Goal: Information Seeking & Learning: Get advice/opinions

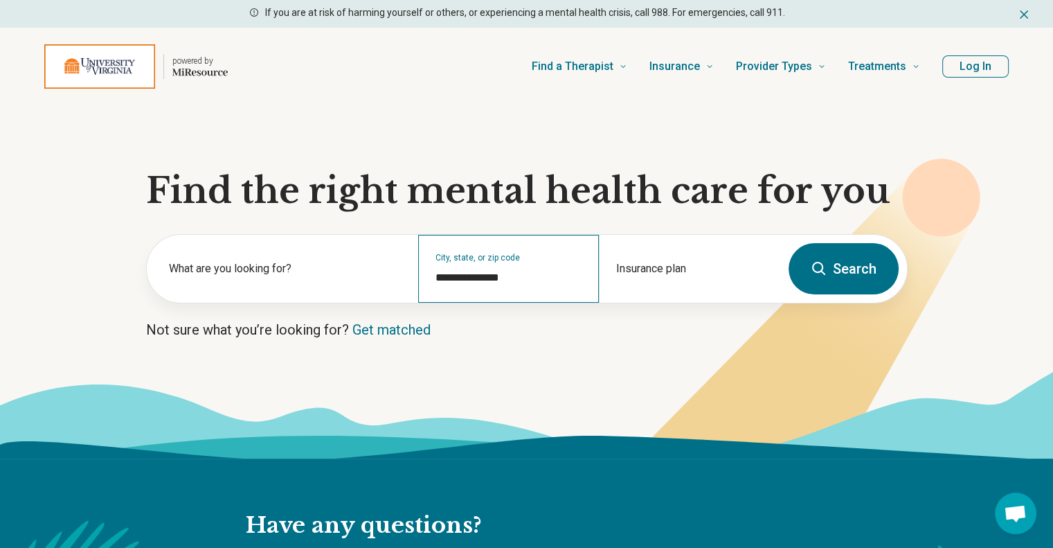
click at [531, 294] on div "**********" at bounding box center [508, 269] width 181 height 68
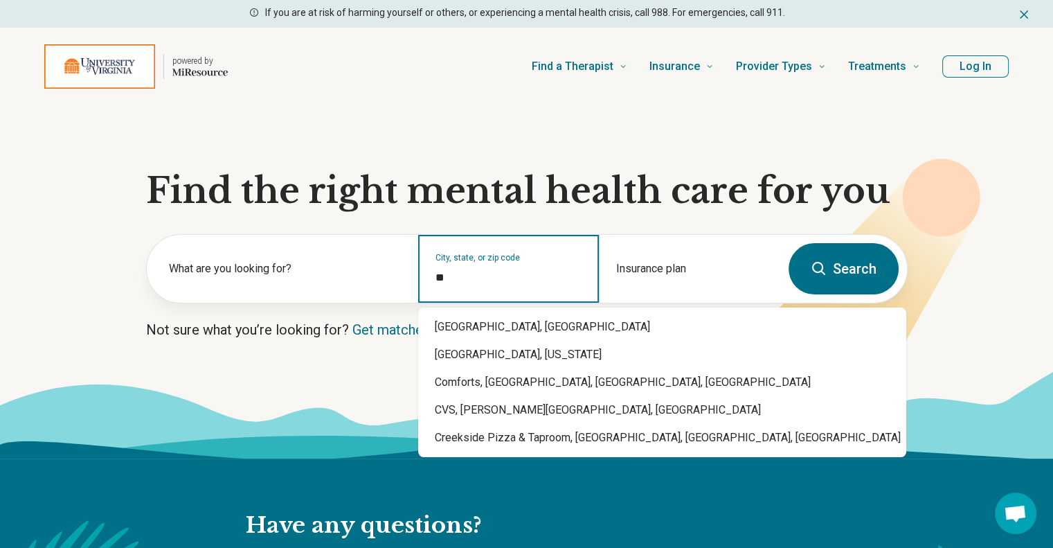
type input "*"
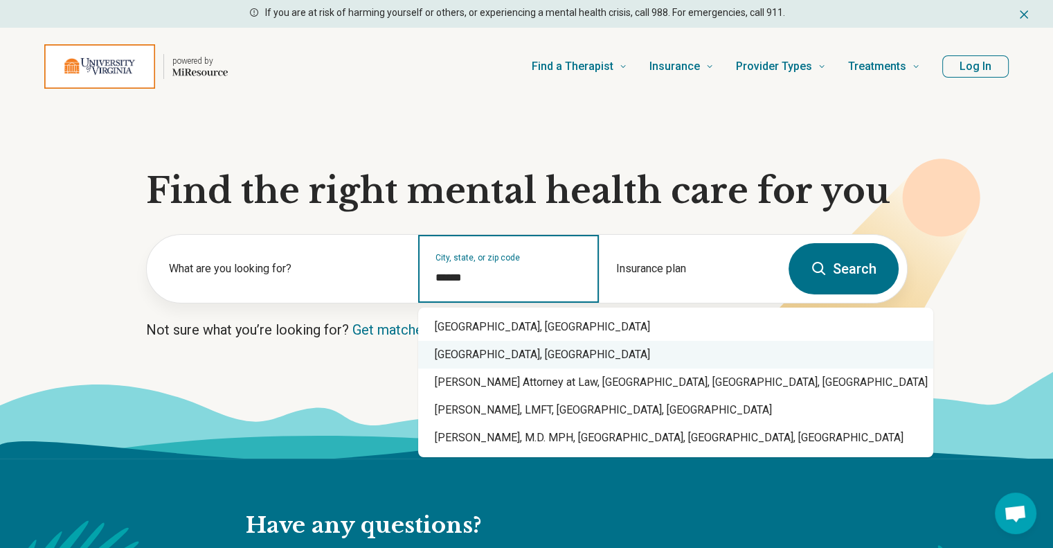
click at [511, 360] on div "[GEOGRAPHIC_DATA], [GEOGRAPHIC_DATA]" at bounding box center [675, 355] width 515 height 28
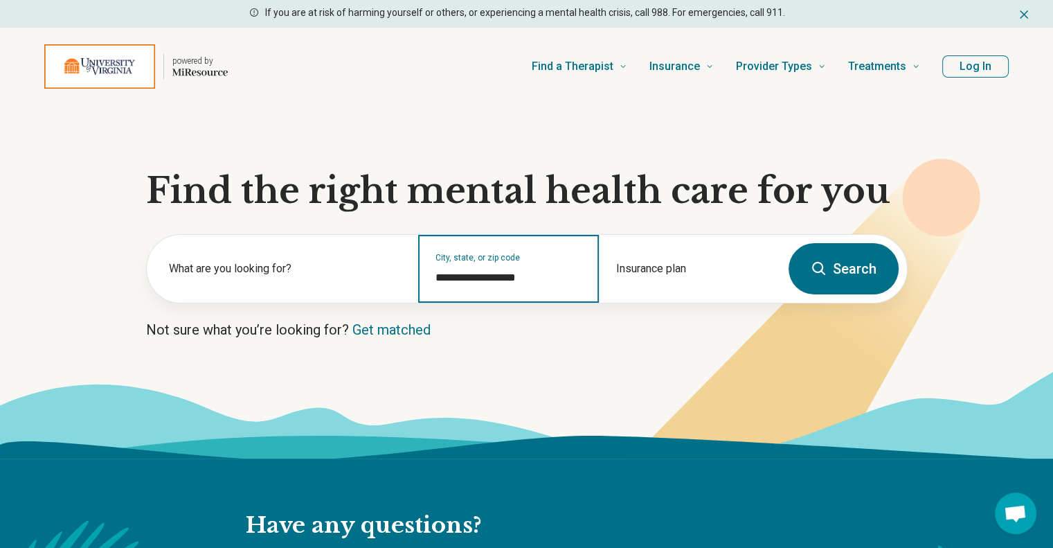
type input "**********"
click at [862, 275] on button "Search" at bounding box center [843, 268] width 110 height 51
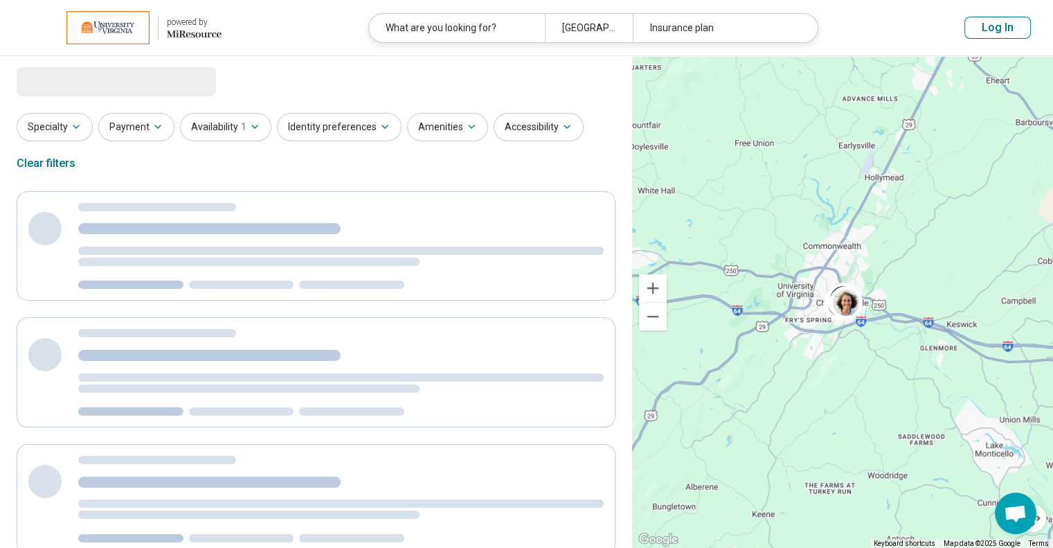
select select "***"
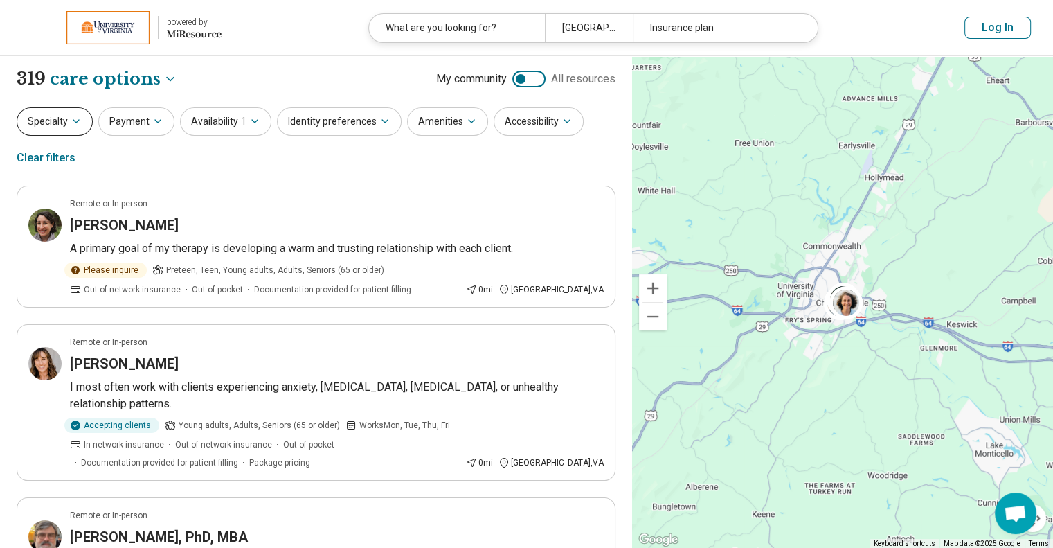
click at [78, 125] on icon "button" at bounding box center [76, 121] width 11 height 11
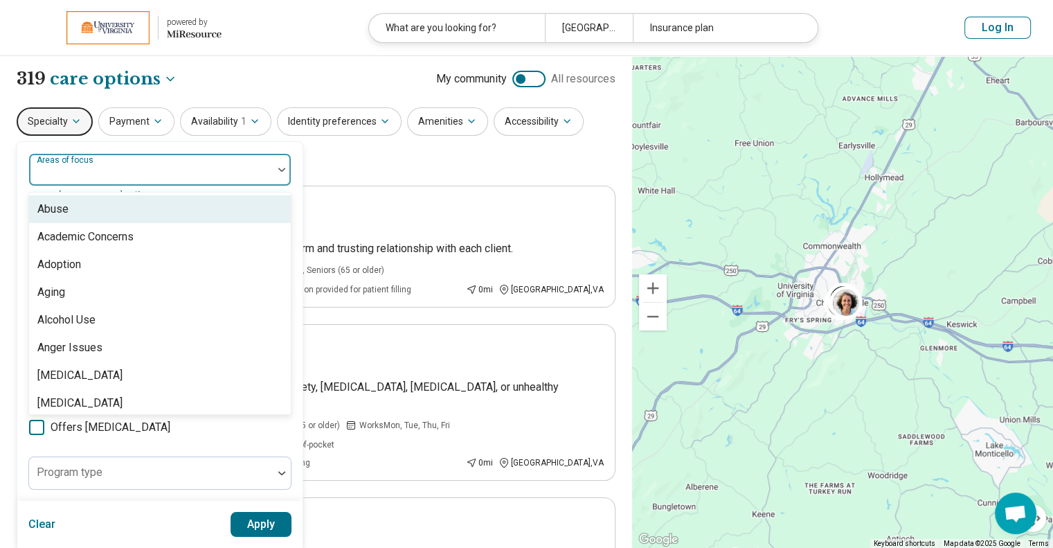
click at [81, 177] on div at bounding box center [151, 174] width 233 height 19
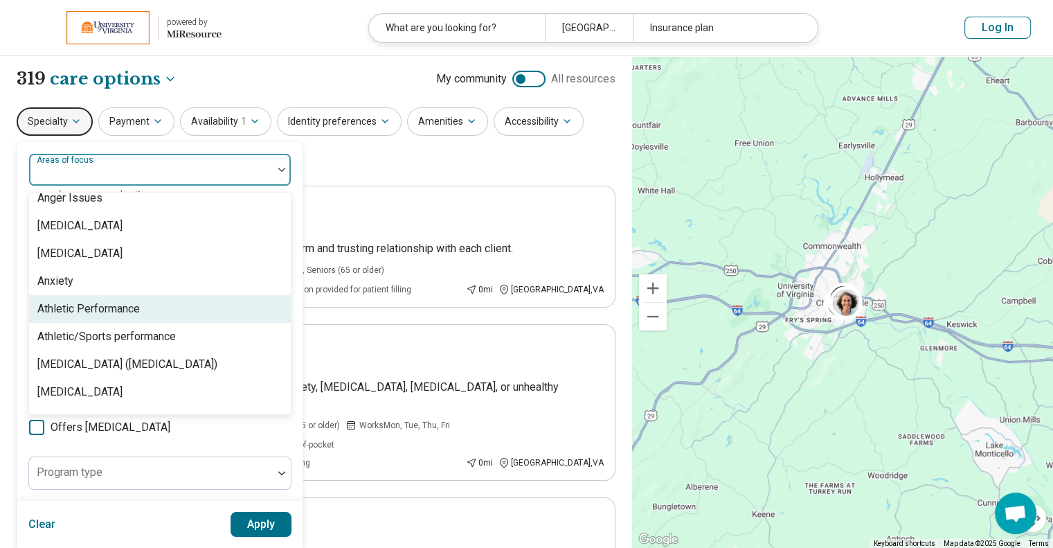
scroll to position [165, 0]
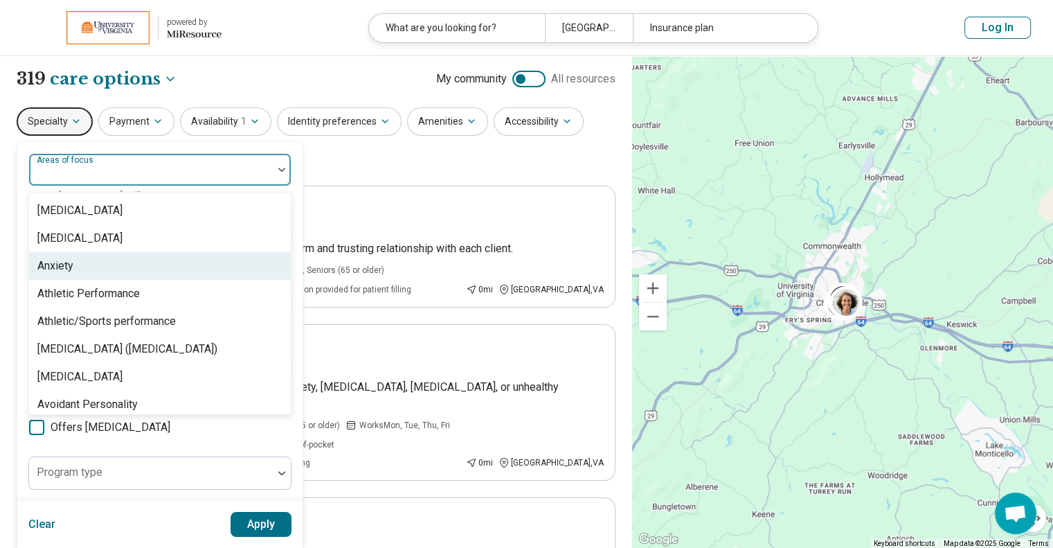
click at [108, 267] on div "Anxiety" at bounding box center [160, 266] width 262 height 28
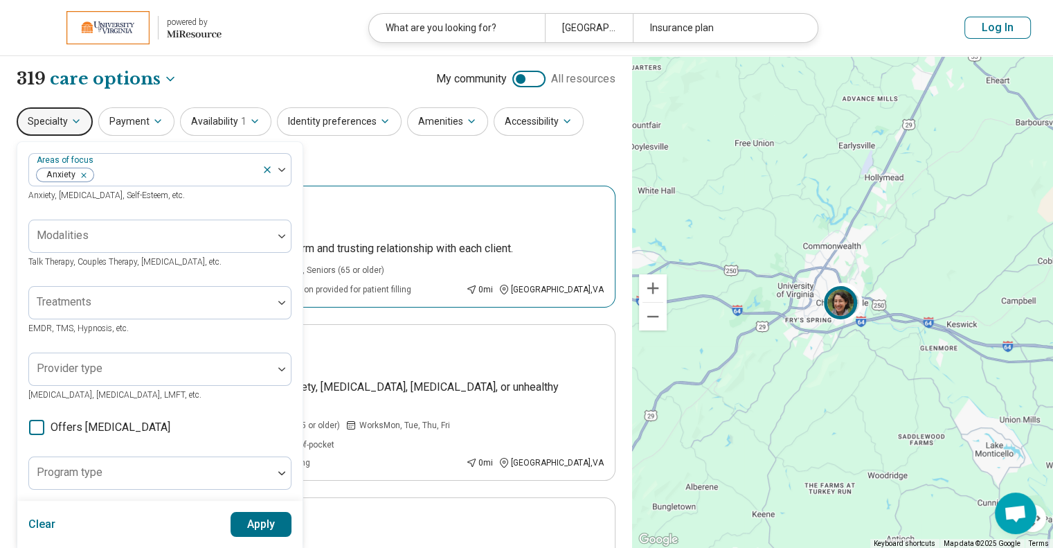
click at [349, 200] on div "Remote or In-person" at bounding box center [337, 203] width 534 height 12
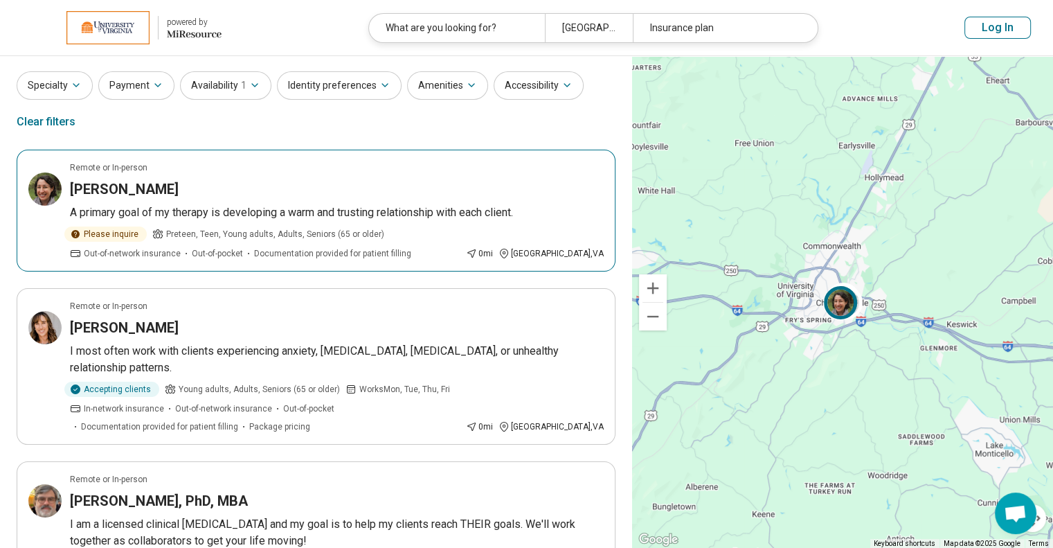
scroll to position [0, 0]
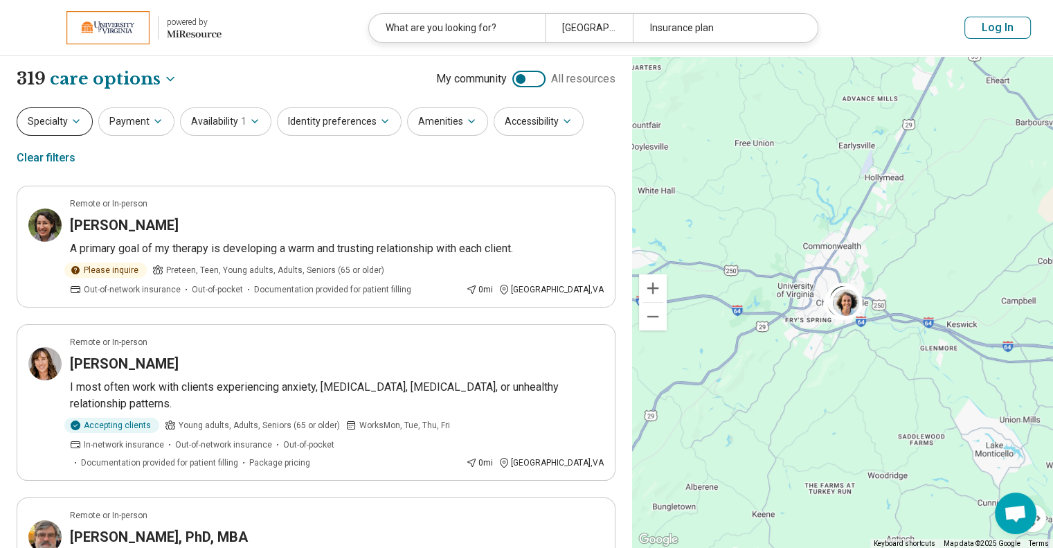
click at [82, 121] on button "Specialty" at bounding box center [55, 121] width 76 height 28
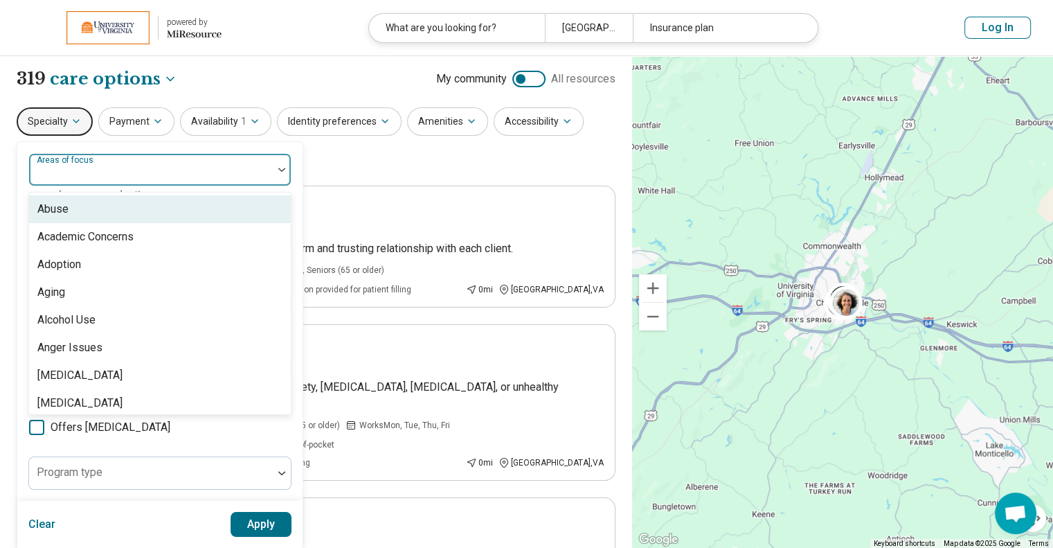
click at [86, 171] on div "Areas of focus" at bounding box center [159, 169] width 263 height 33
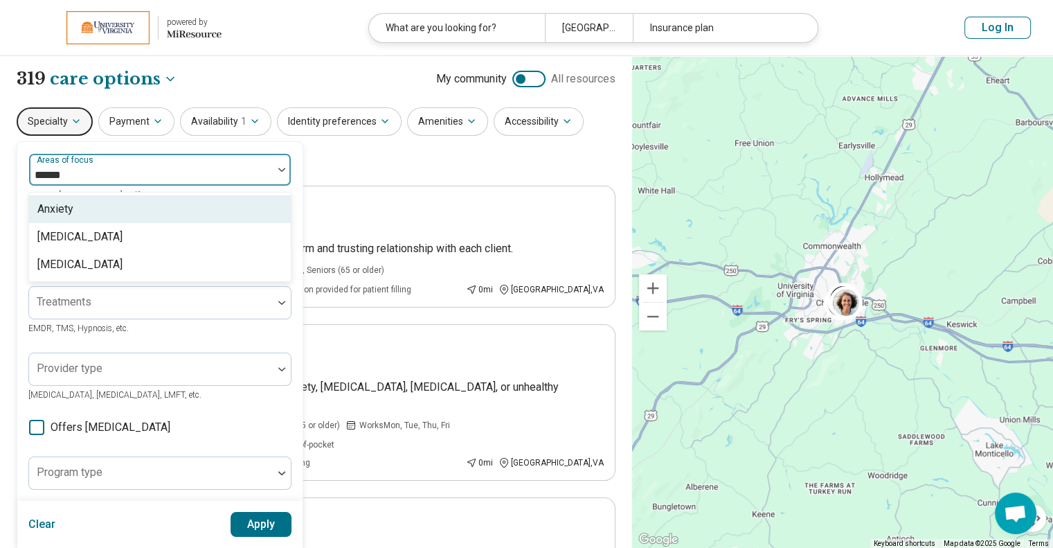
type input "*******"
click at [97, 204] on div "Anxiety" at bounding box center [160, 209] width 262 height 28
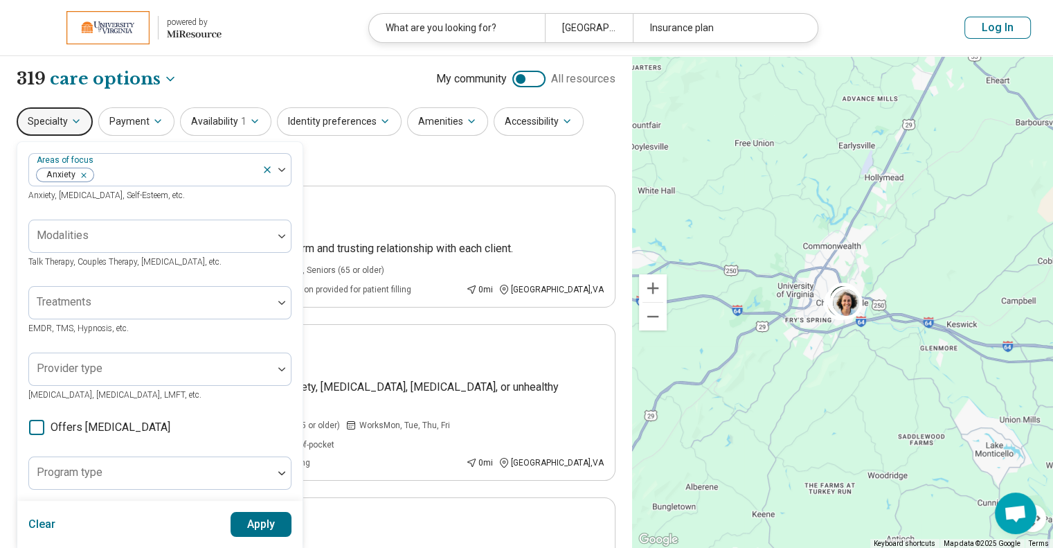
click at [338, 145] on div "Specialty Areas of focus Anxiety Anxiety, [MEDICAL_DATA], Self-Esteem, etc. Mod…" at bounding box center [316, 140] width 599 height 67
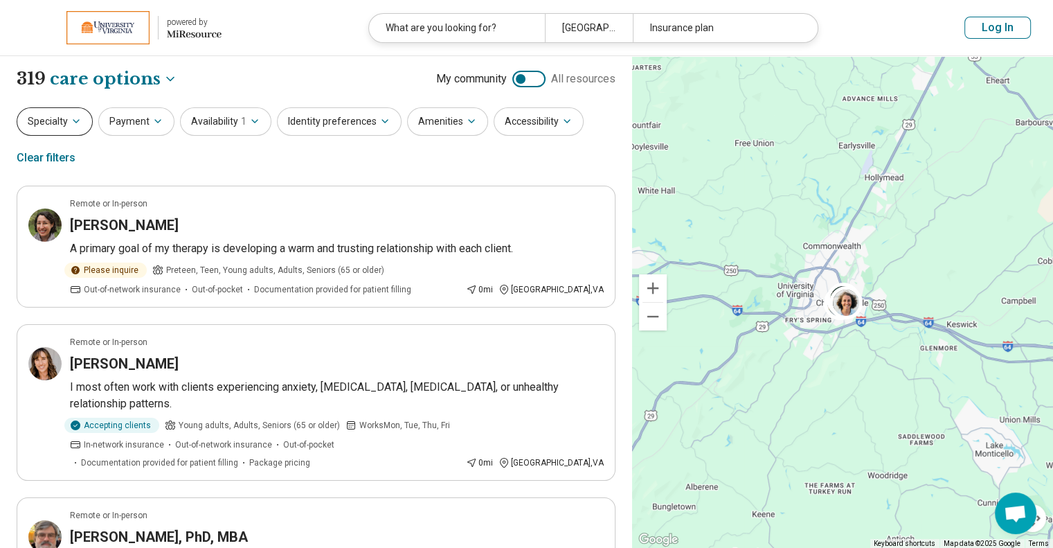
click at [71, 117] on icon "button" at bounding box center [76, 121] width 11 height 11
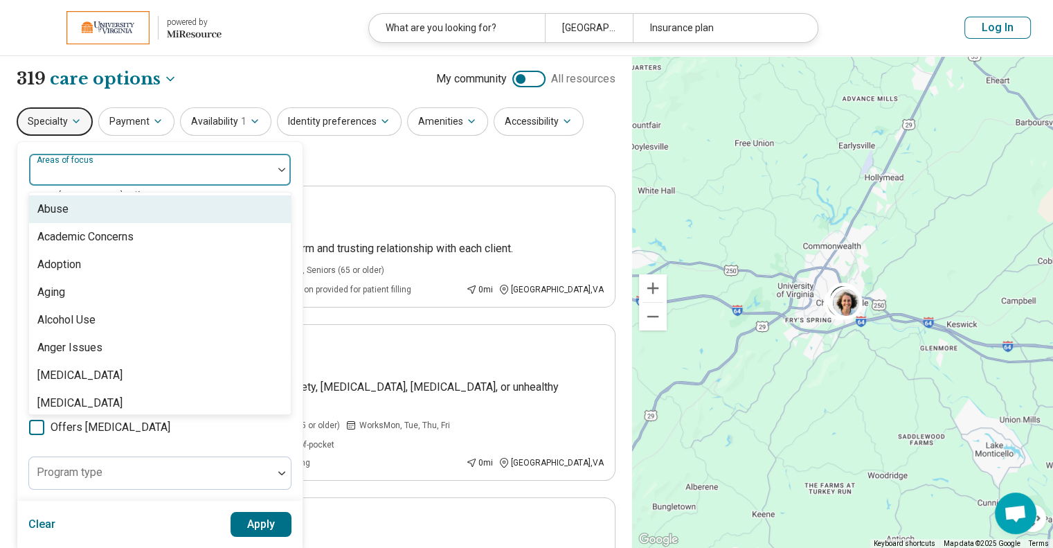
click at [64, 179] on div at bounding box center [151, 174] width 233 height 19
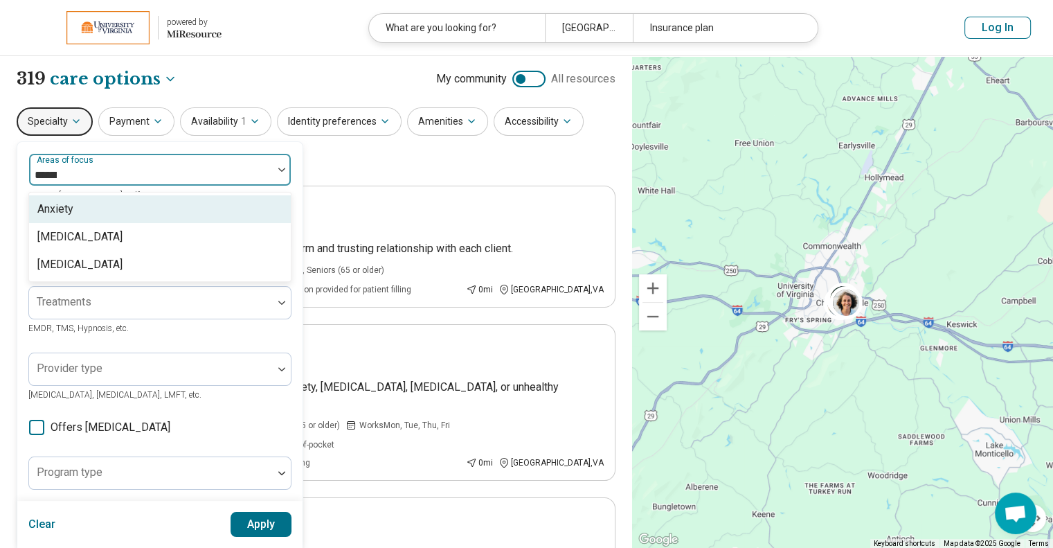
type input "*******"
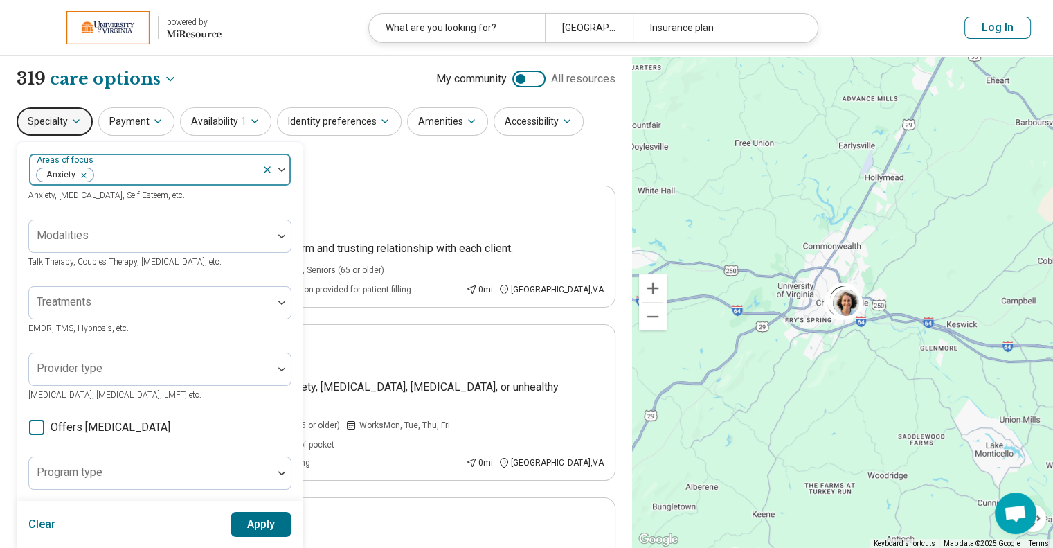
click at [284, 168] on img at bounding box center [281, 170] width 7 height 4
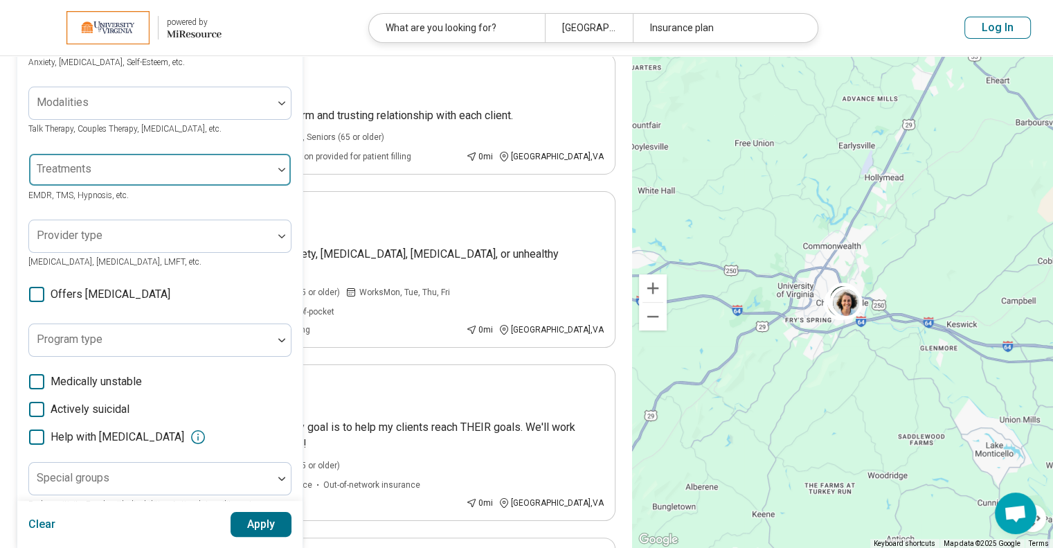
scroll to position [136, 0]
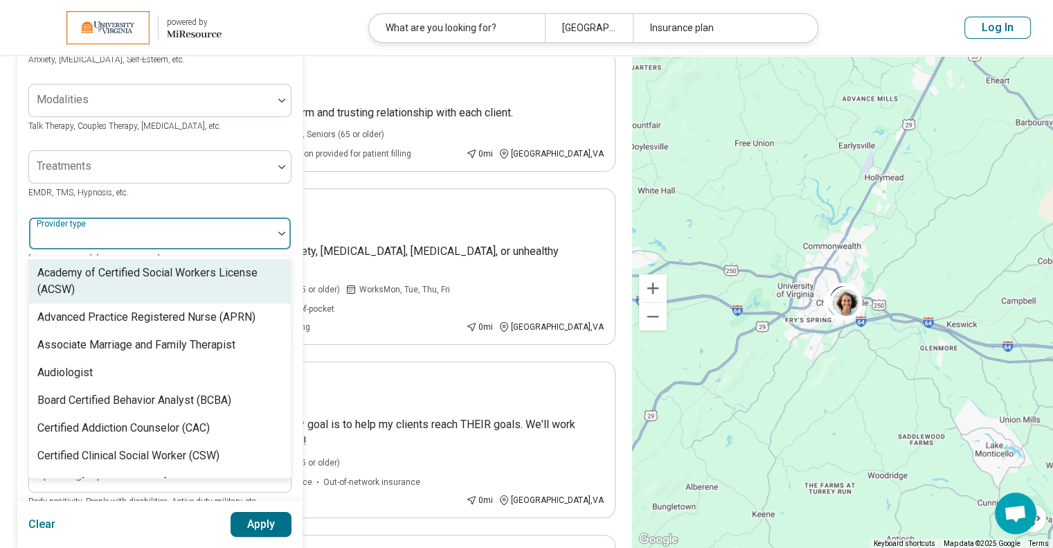
click at [282, 231] on img at bounding box center [281, 233] width 7 height 4
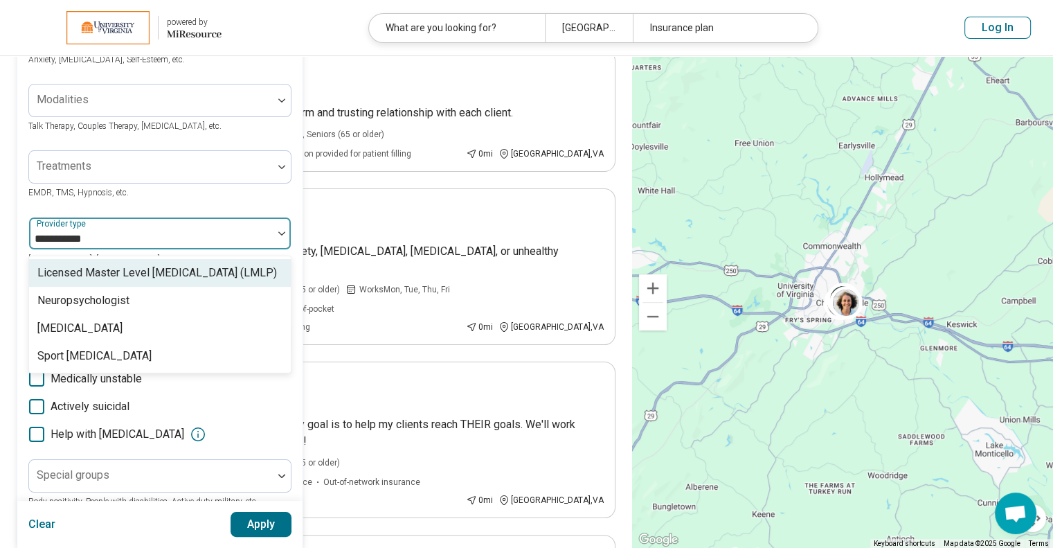
type input "**********"
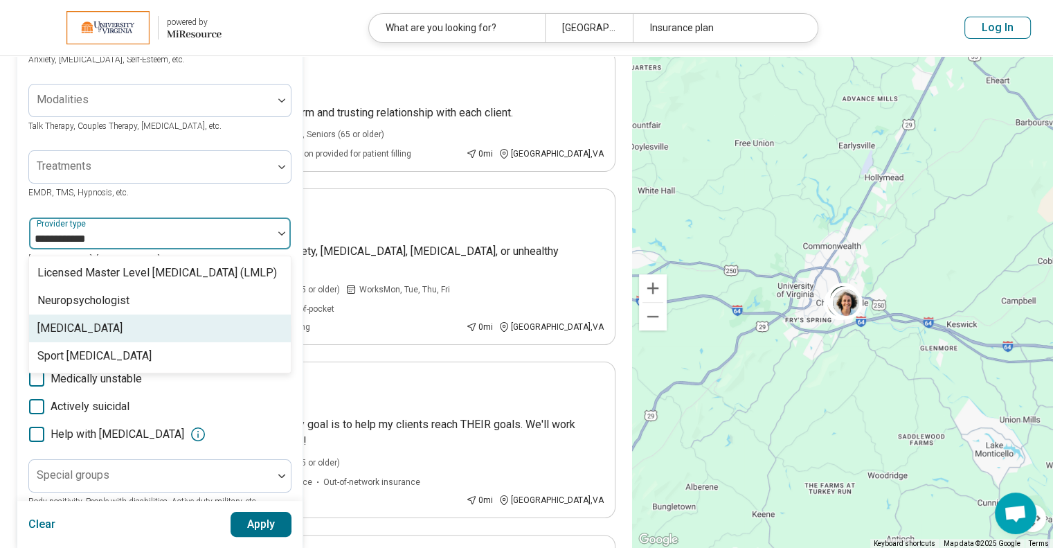
click at [144, 332] on div "[MEDICAL_DATA]" at bounding box center [160, 328] width 262 height 28
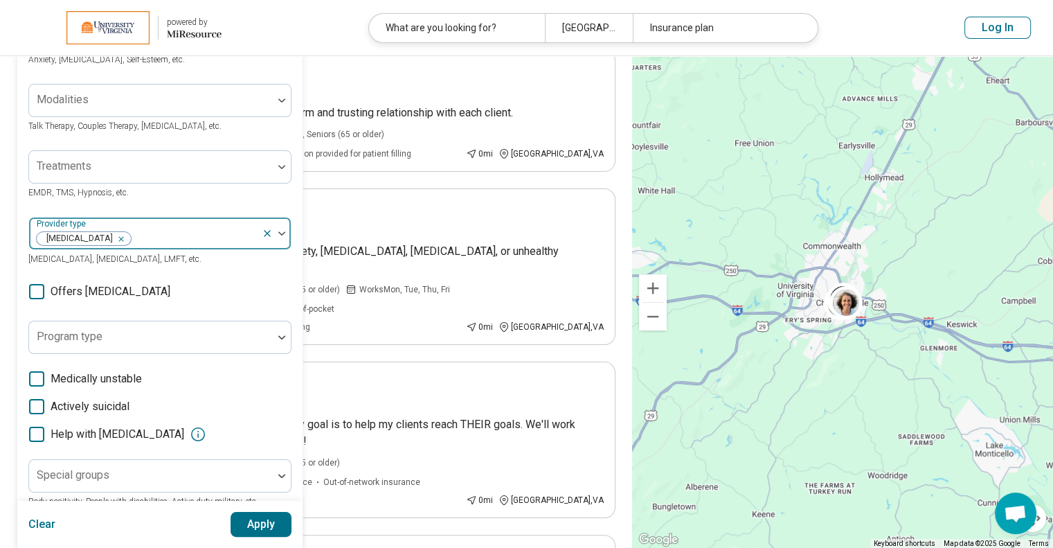
click at [283, 231] on img at bounding box center [281, 233] width 7 height 4
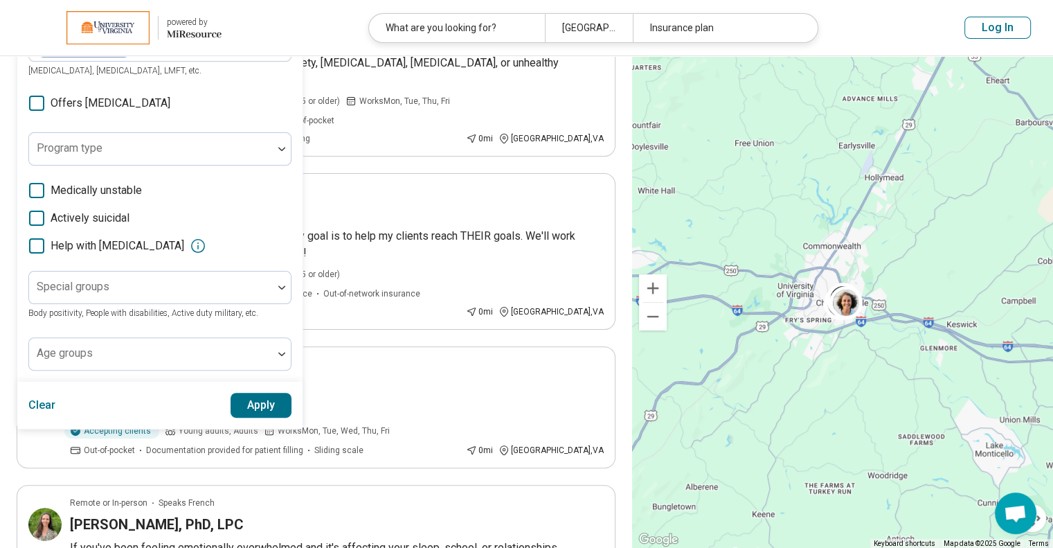
scroll to position [393, 0]
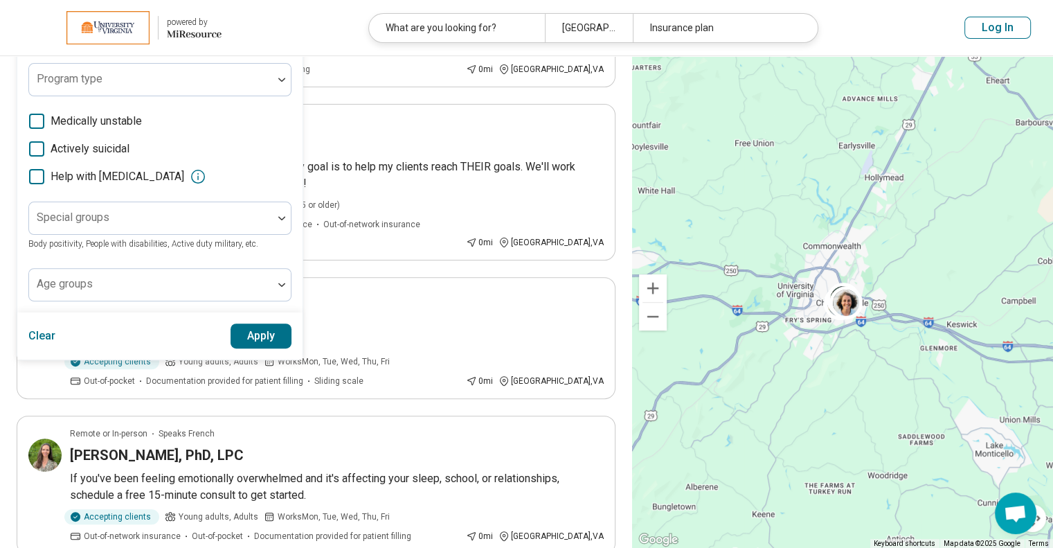
click at [254, 329] on button "Apply" at bounding box center [261, 335] width 62 height 25
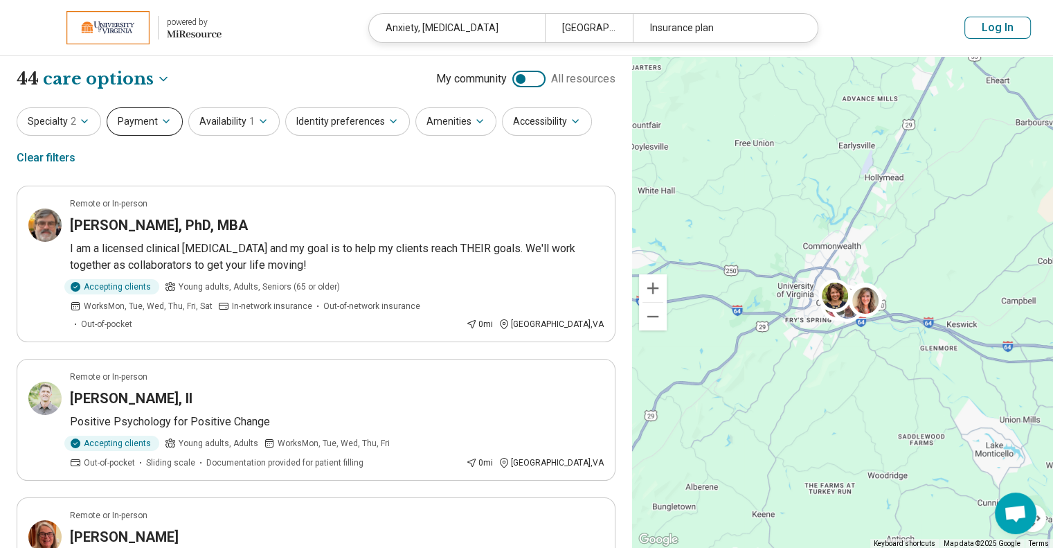
click at [166, 124] on icon "button" at bounding box center [166, 121] width 11 height 11
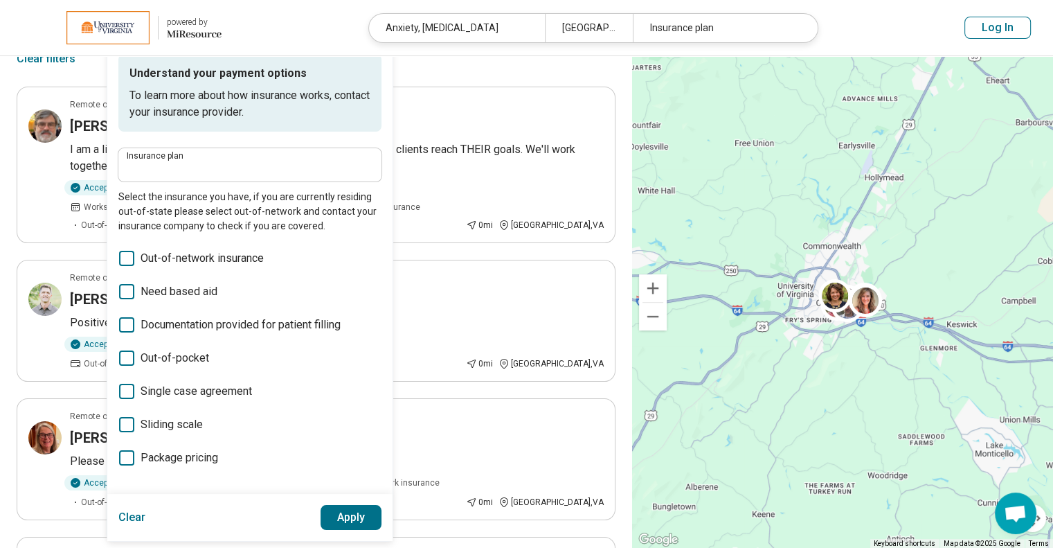
scroll to position [100, 0]
click at [232, 262] on span "Out-of-network insurance" at bounding box center [202, 257] width 123 height 17
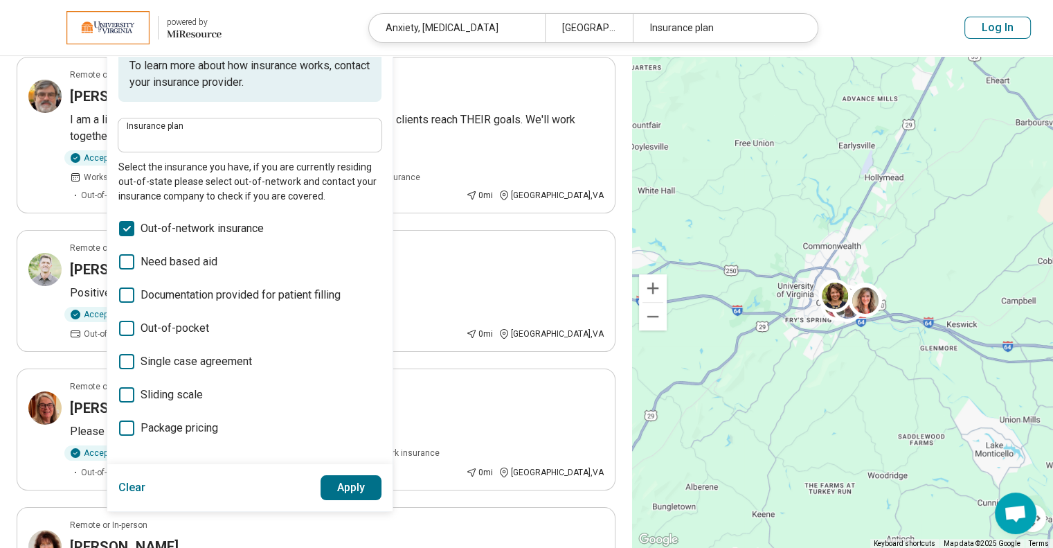
scroll to position [136, 0]
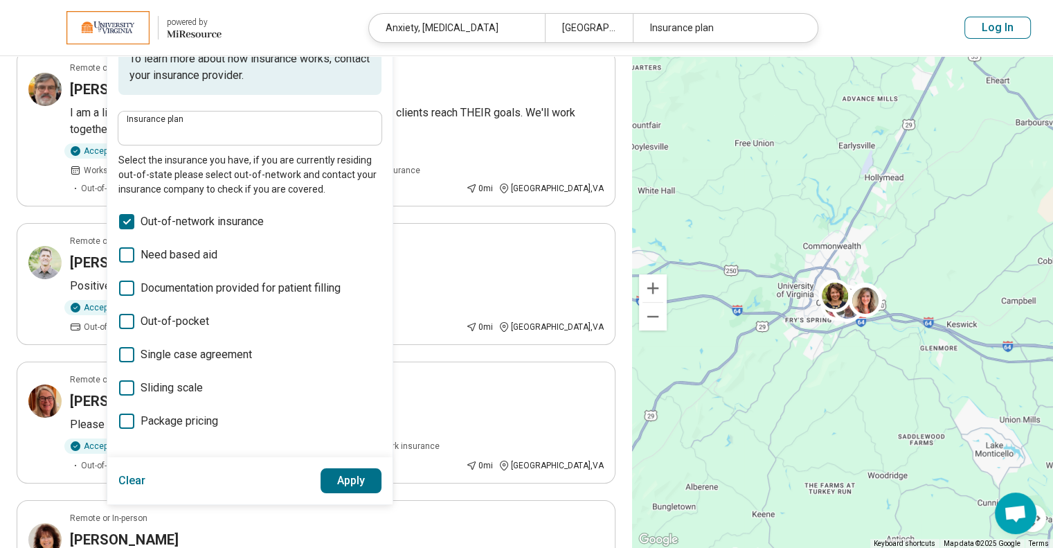
click at [305, 292] on span "Documentation provided for patient filling" at bounding box center [241, 288] width 200 height 17
click at [330, 480] on button "Apply" at bounding box center [351, 480] width 62 height 25
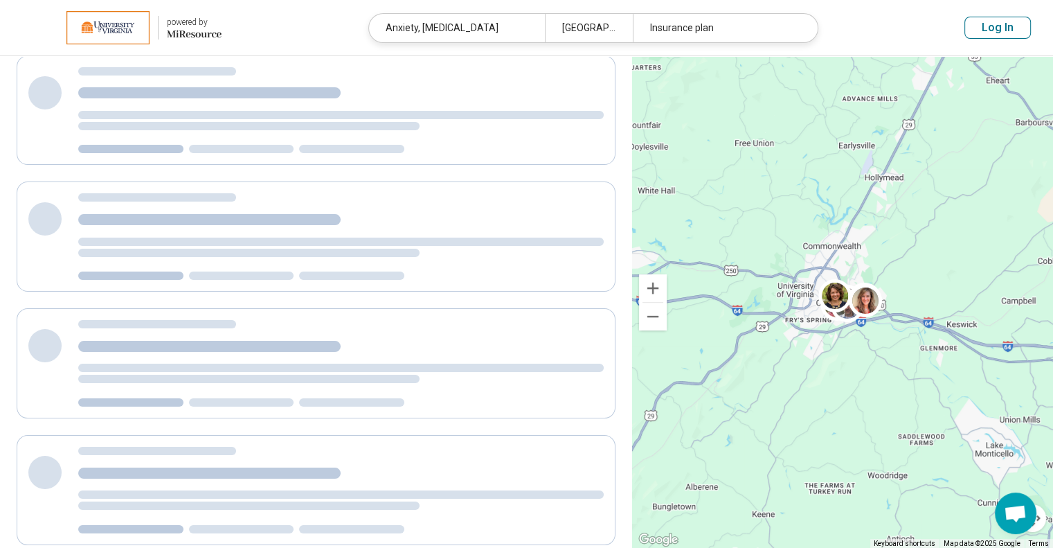
scroll to position [123, 0]
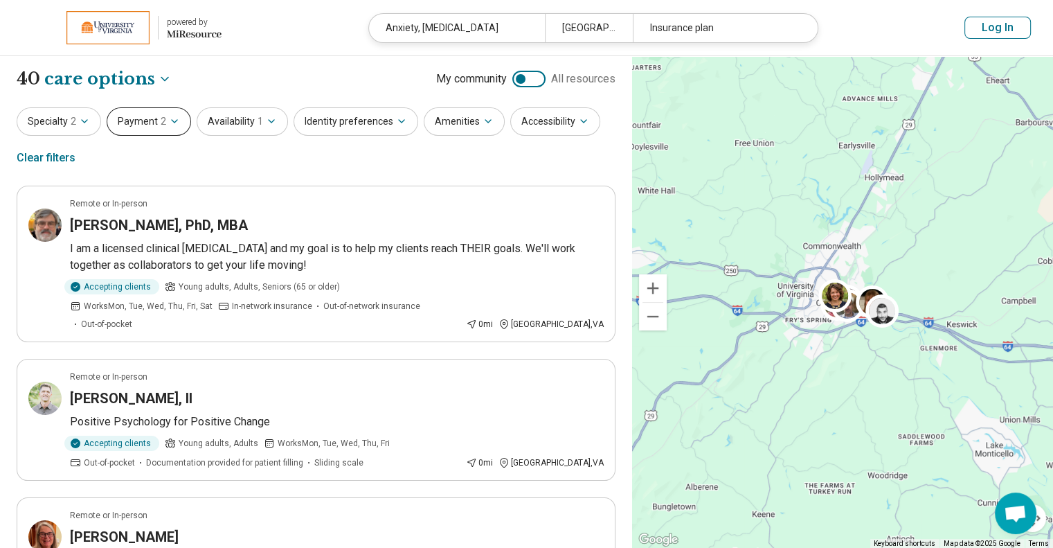
click at [173, 121] on icon "button" at bounding box center [174, 121] width 11 height 11
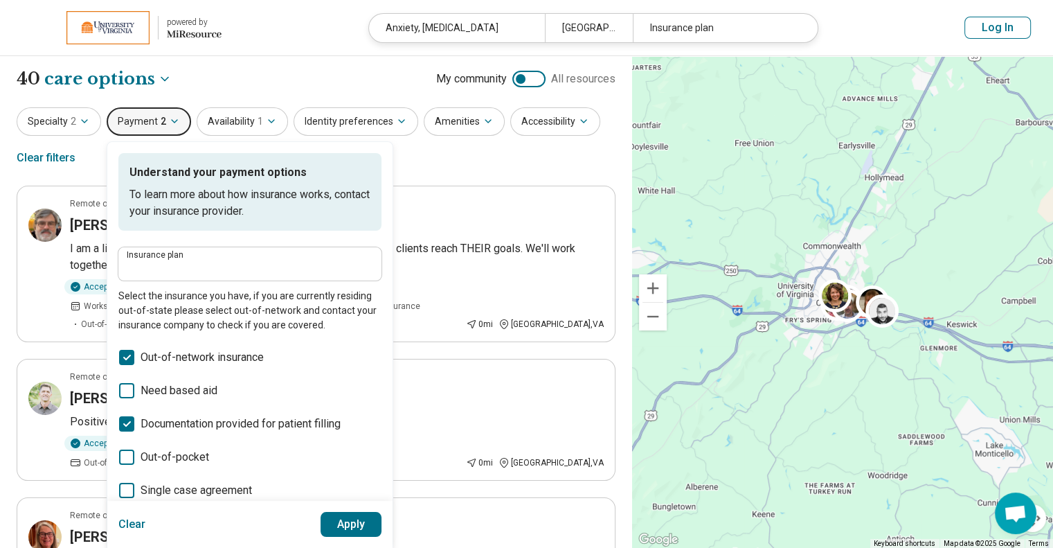
click at [127, 352] on icon at bounding box center [126, 357] width 15 height 15
click at [331, 520] on button "Apply" at bounding box center [351, 524] width 62 height 25
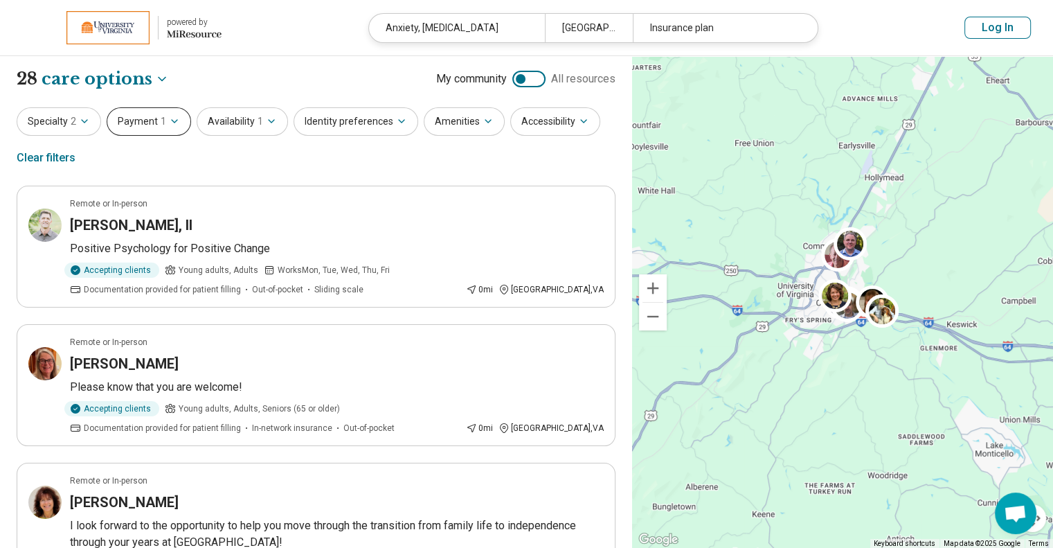
click at [169, 118] on icon "button" at bounding box center [174, 121] width 11 height 11
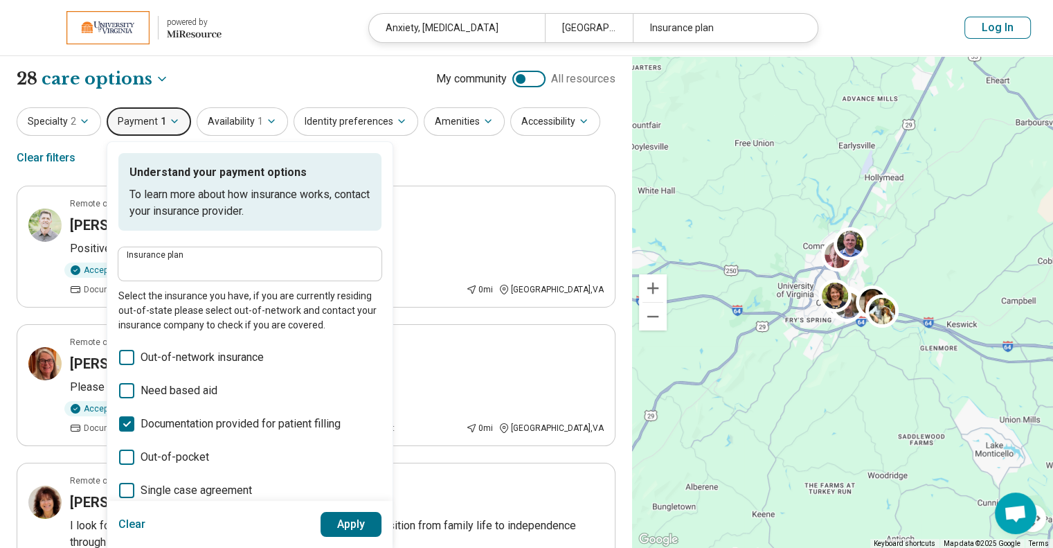
click at [680, 199] on div "2" at bounding box center [842, 302] width 421 height 492
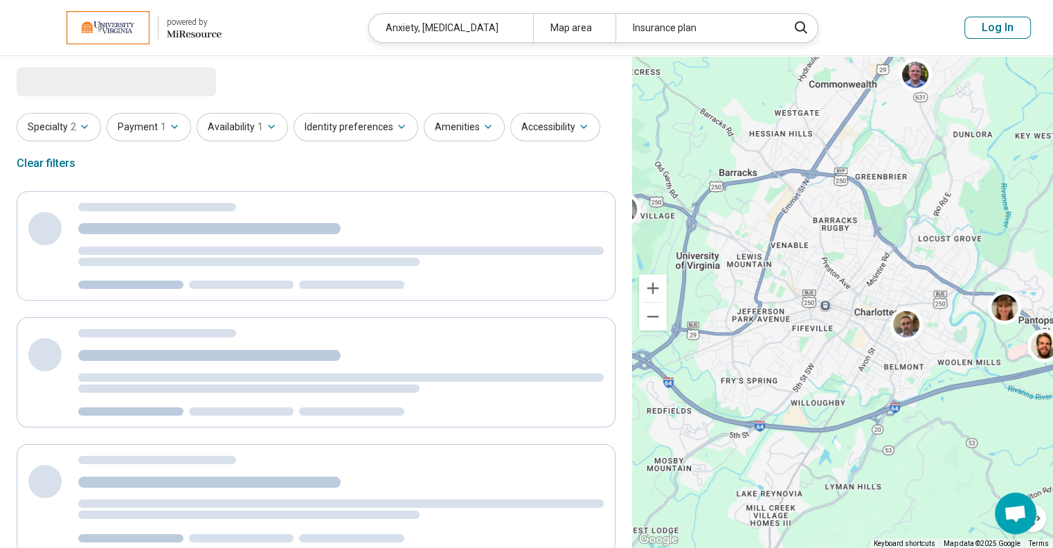
select select "***"
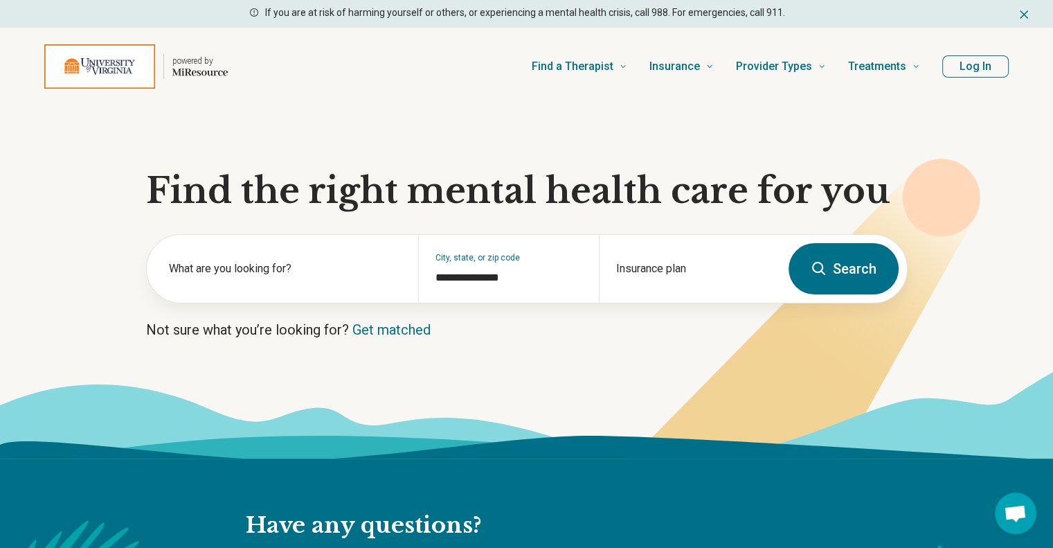
click at [978, 330] on icon at bounding box center [793, 331] width 374 height 344
